Goal: Information Seeking & Learning: Learn about a topic

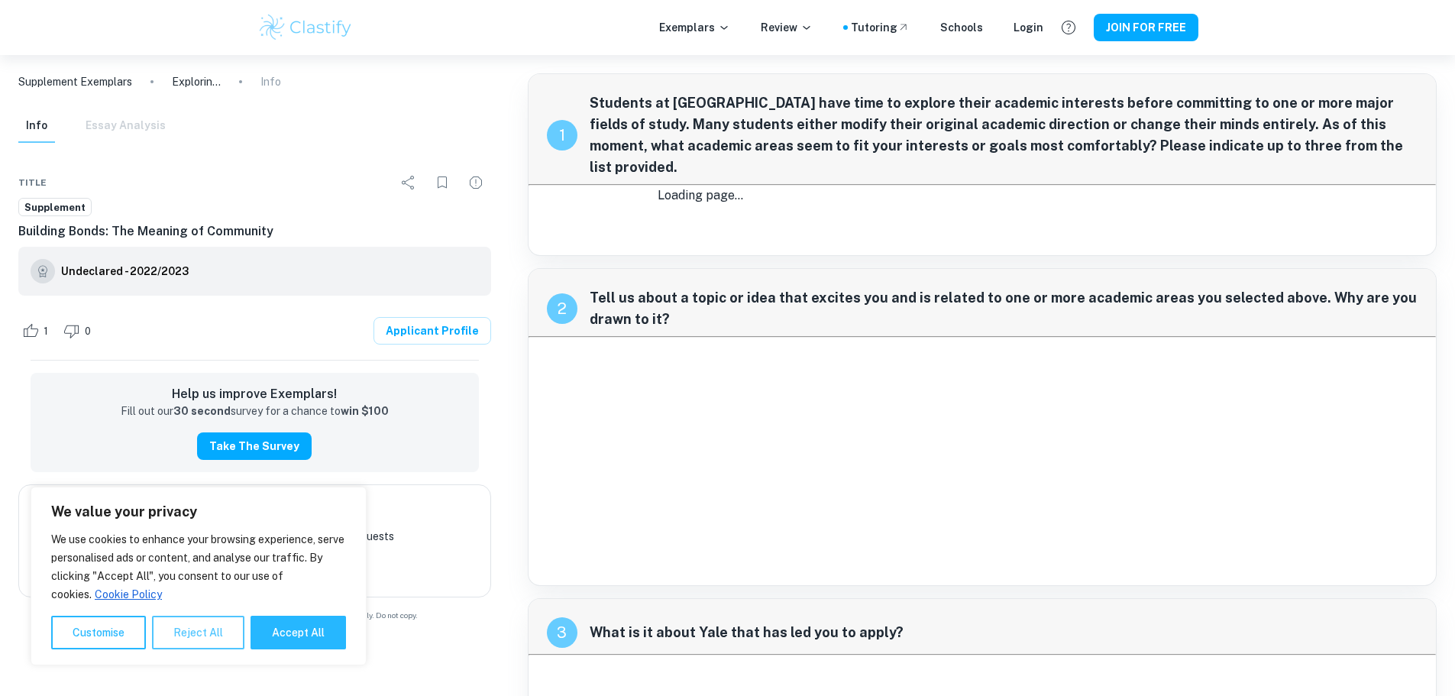
click at [170, 637] on button "Reject All" at bounding box center [198, 633] width 92 height 34
